Goal: Information Seeking & Learning: Learn about a topic

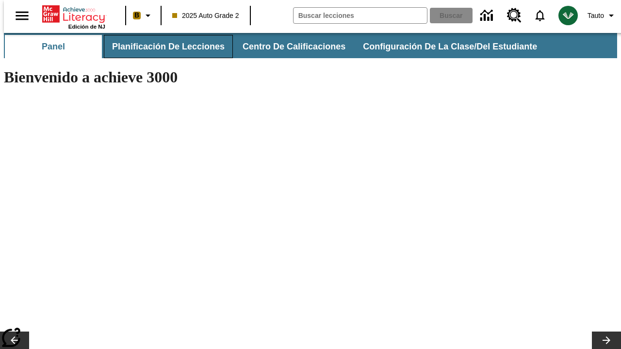
click at [163, 47] on button "Planificación de lecciones" at bounding box center [168, 46] width 129 height 23
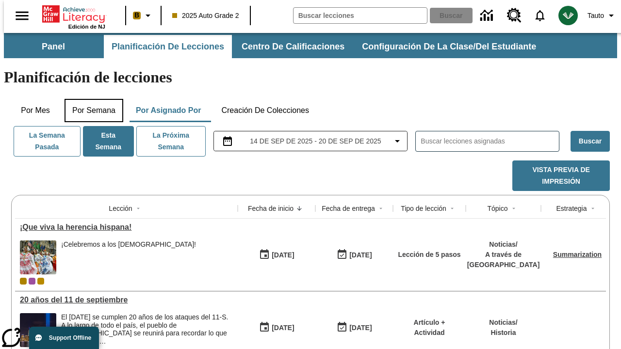
click at [91, 99] on button "Por semana" at bounding box center [94, 110] width 59 height 23
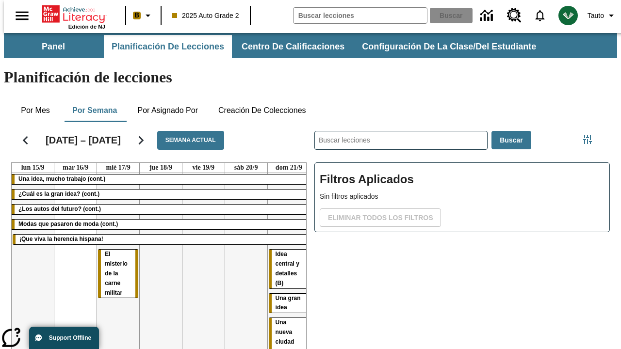
drag, startPoint x: 103, startPoint y: 218, endPoint x: 285, endPoint y: 241, distance: 183.0
click at [285, 241] on tr "Una idea, mucho trabajo (cont.) ¿Cuál es la gran idea? (cont.) ¿Los autos del f…" at bounding box center [161, 277] width 298 height 209
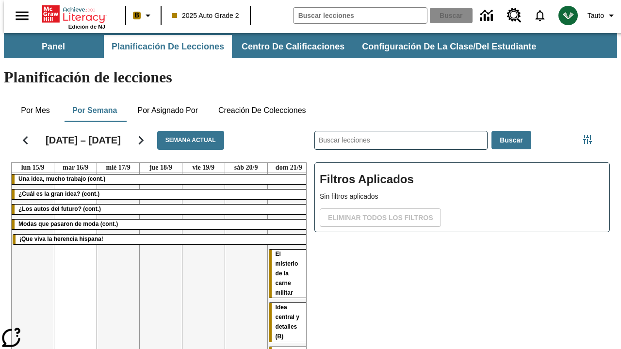
click at [276, 251] on span "El misterio de la carne militar" at bounding box center [287, 274] width 23 height 46
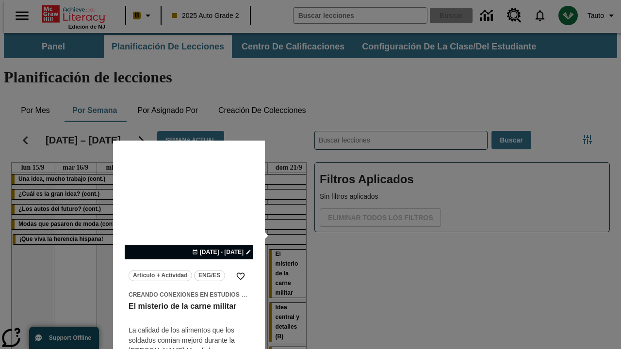
scroll to position [61, 0]
